Goal: Navigation & Orientation: Find specific page/section

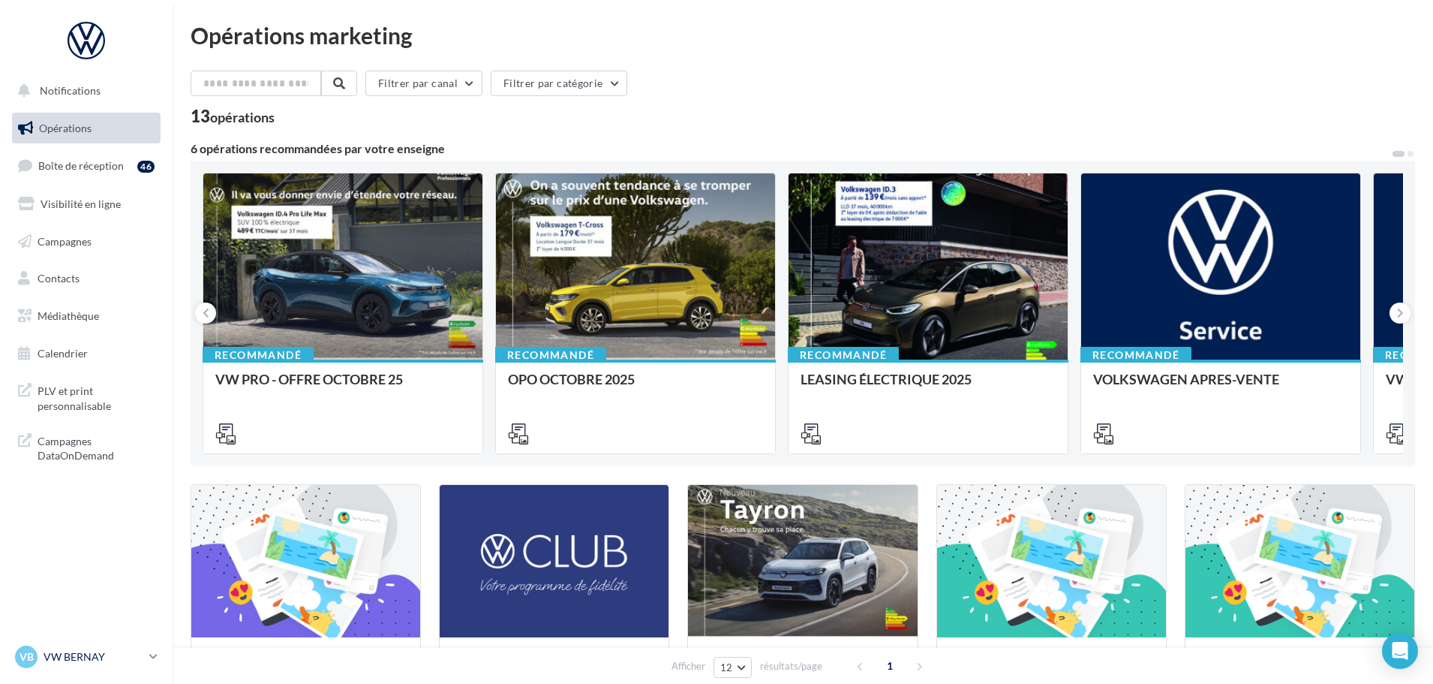
click at [95, 648] on div "VB VW BERNAY vw-ber-vau" at bounding box center [79, 656] width 128 height 23
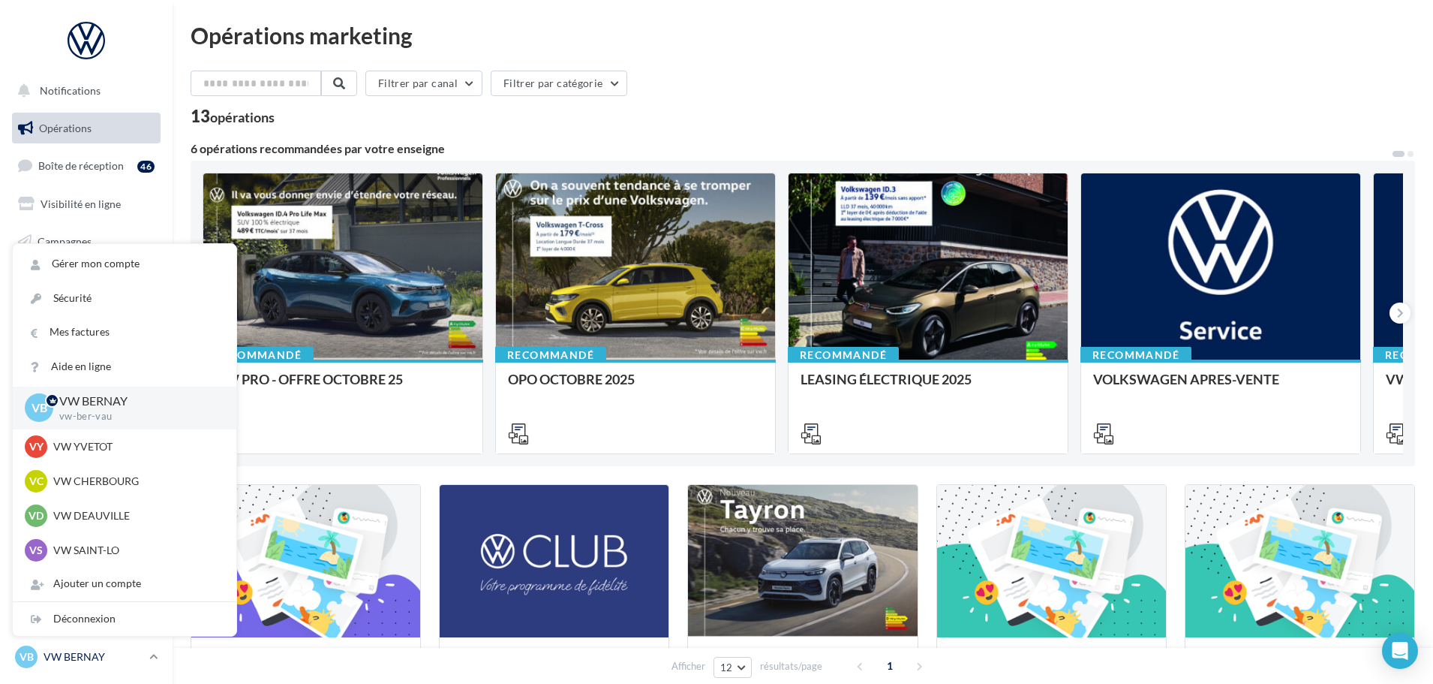
click at [95, 648] on div "VB VW BERNAY vw-ber-vau" at bounding box center [79, 656] width 128 height 23
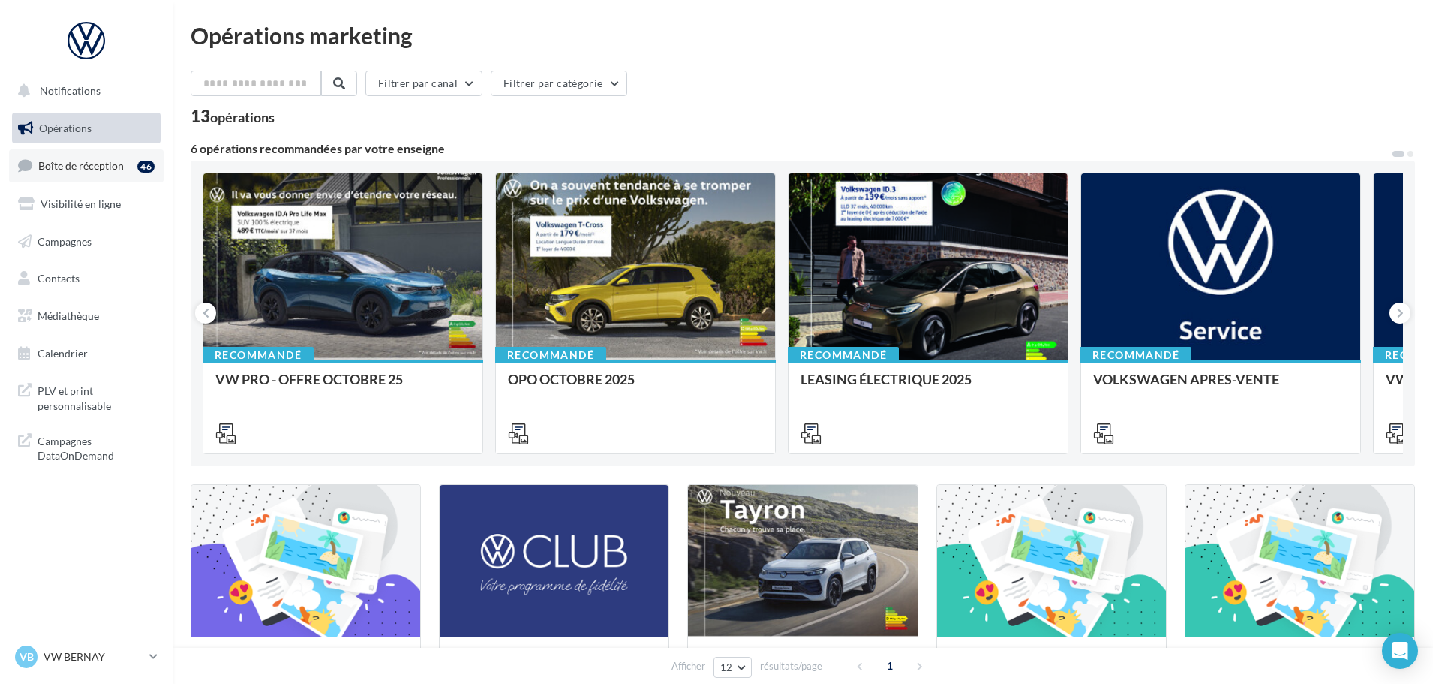
click at [51, 152] on link "Boîte de réception 46" at bounding box center [86, 165] width 155 height 32
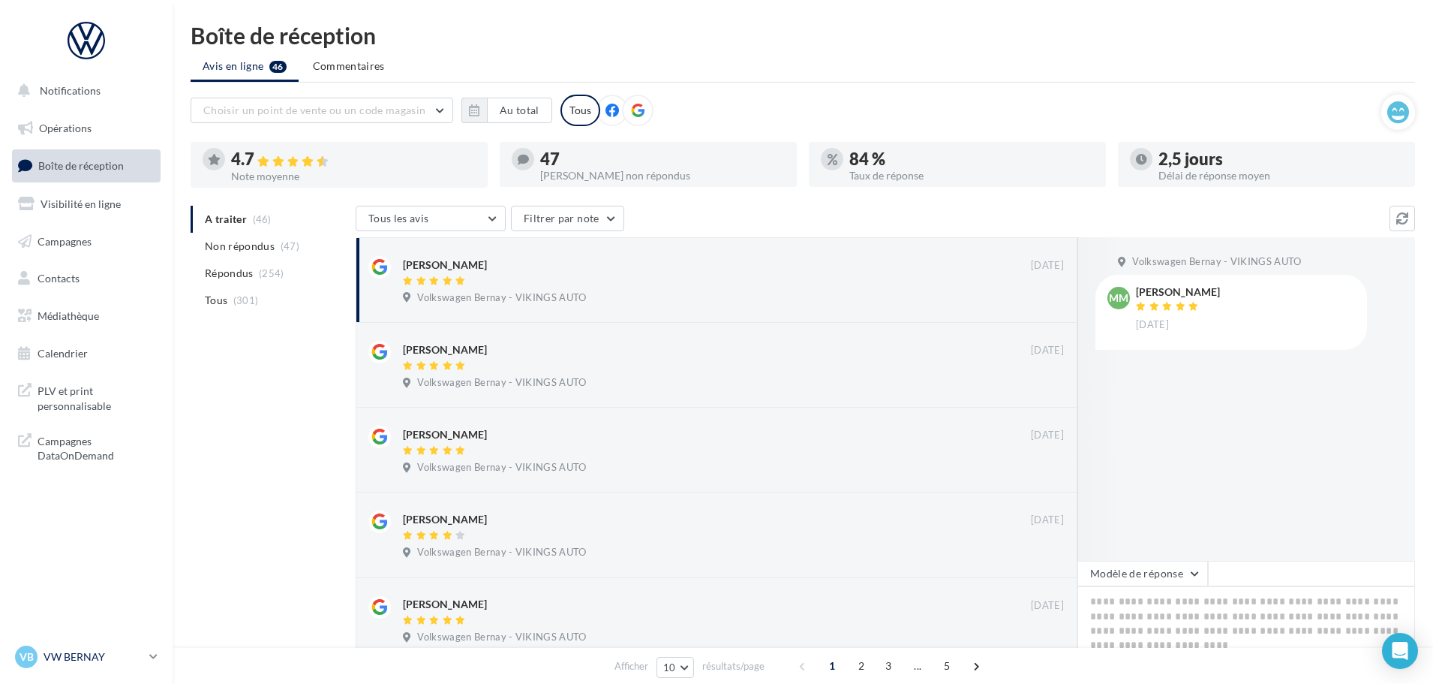
click at [84, 648] on div "VB VW BERNAY vw-ber-vau" at bounding box center [79, 656] width 128 height 23
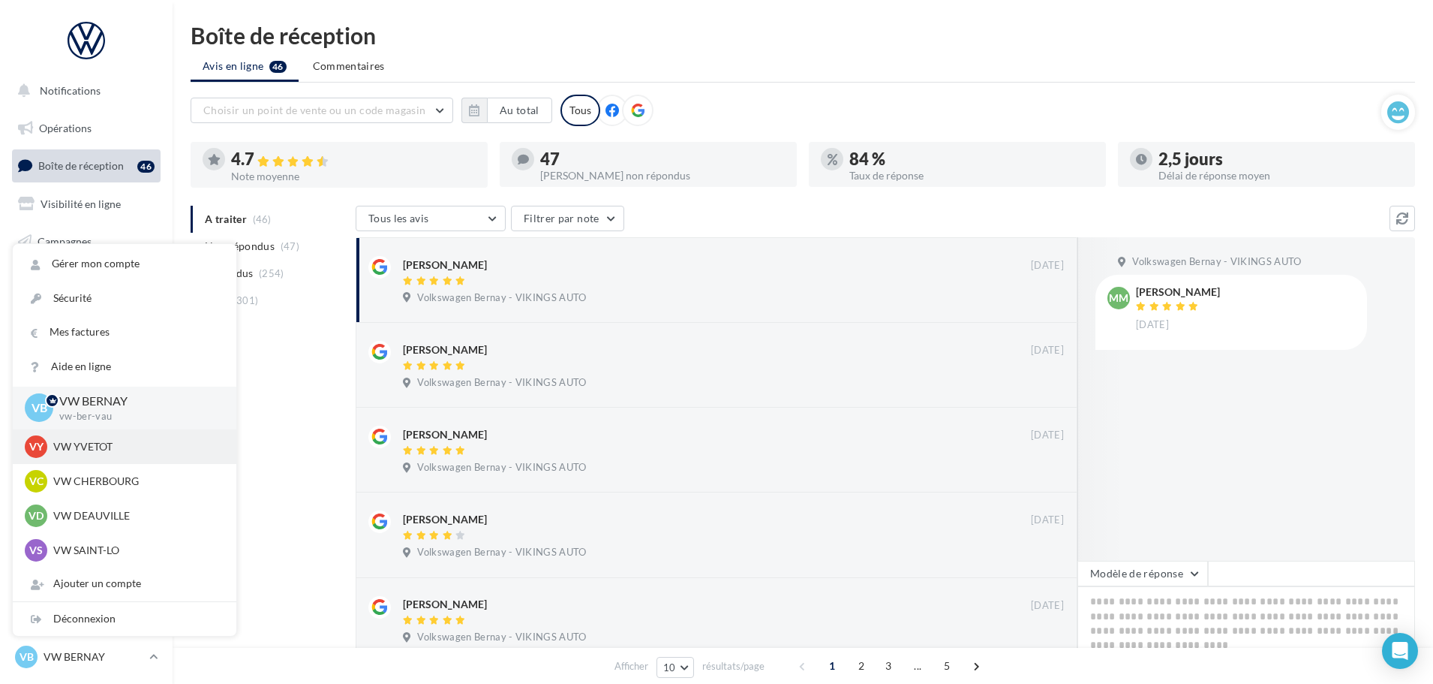
click at [86, 457] on div "VY VW YVETOT vw-yve-vau" at bounding box center [125, 446] width 200 height 23
